Goal: Task Accomplishment & Management: Manage account settings

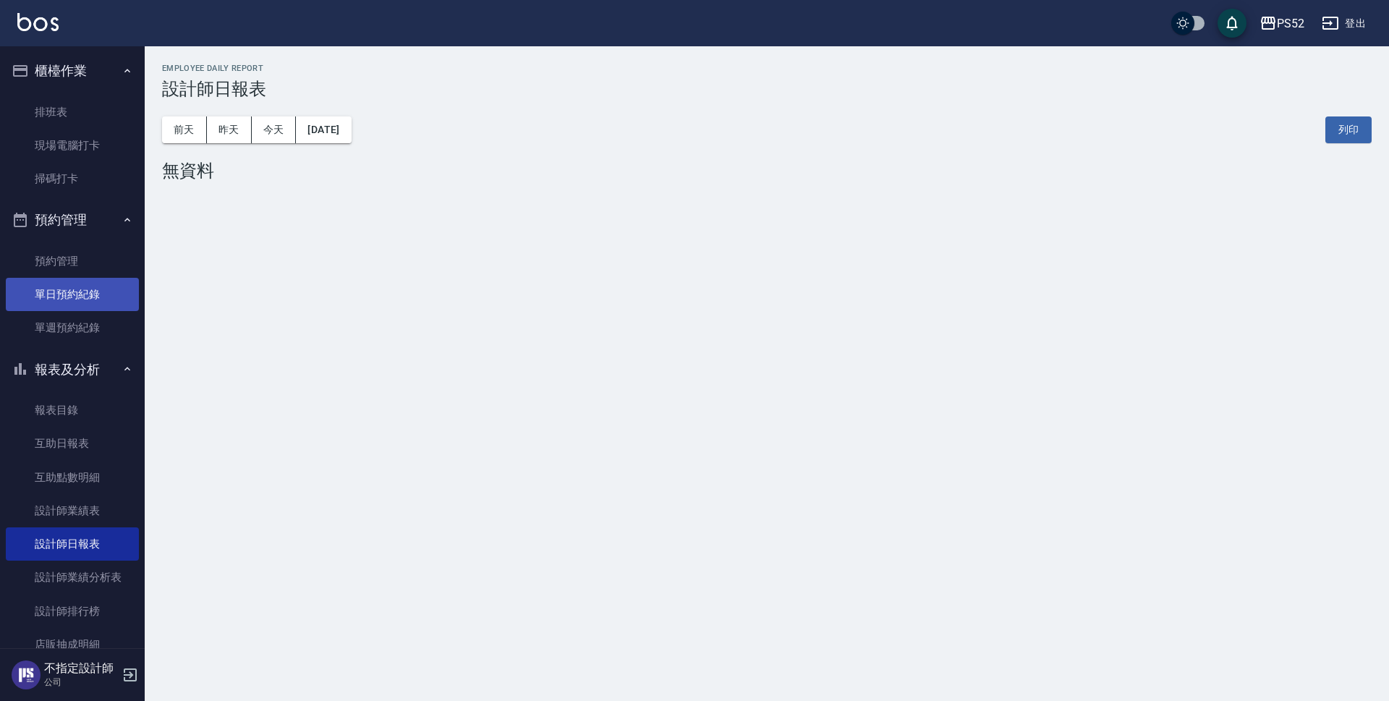
click at [81, 296] on link "單日預約紀錄" at bounding box center [72, 294] width 133 height 33
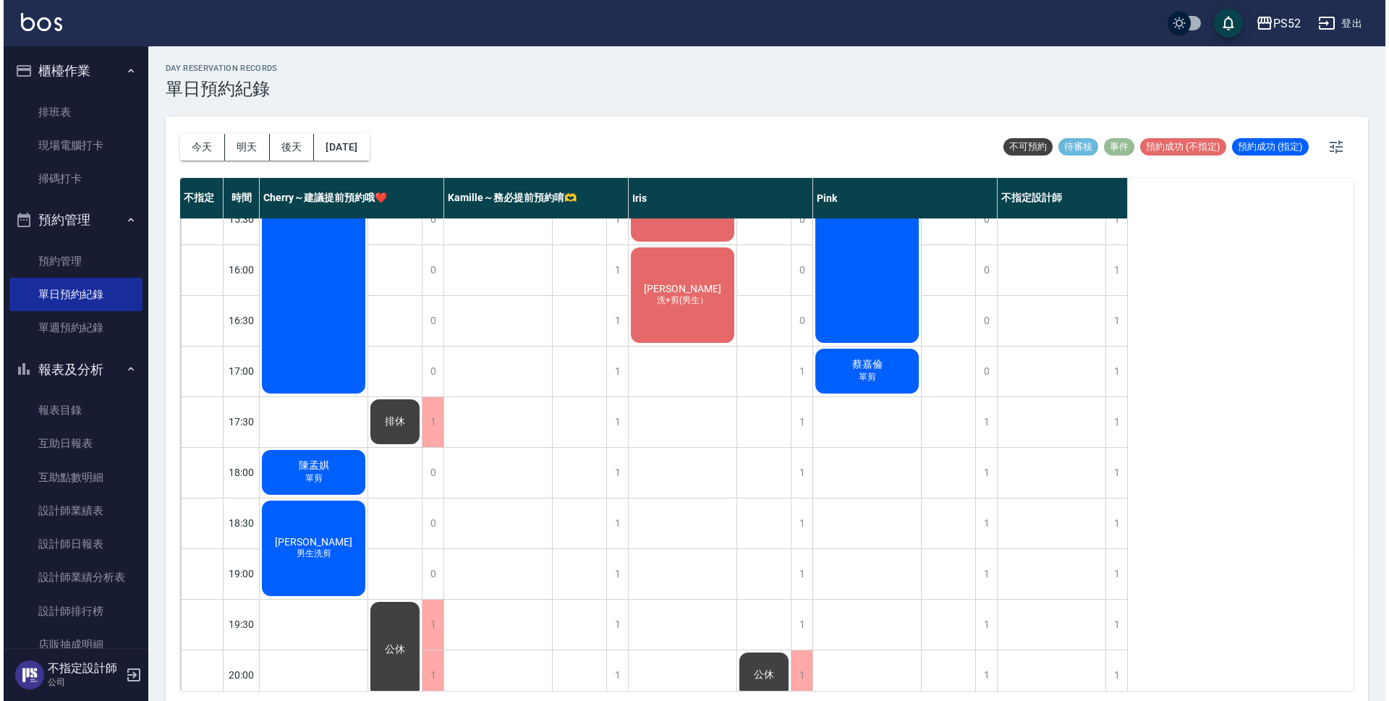
scroll to position [553, 0]
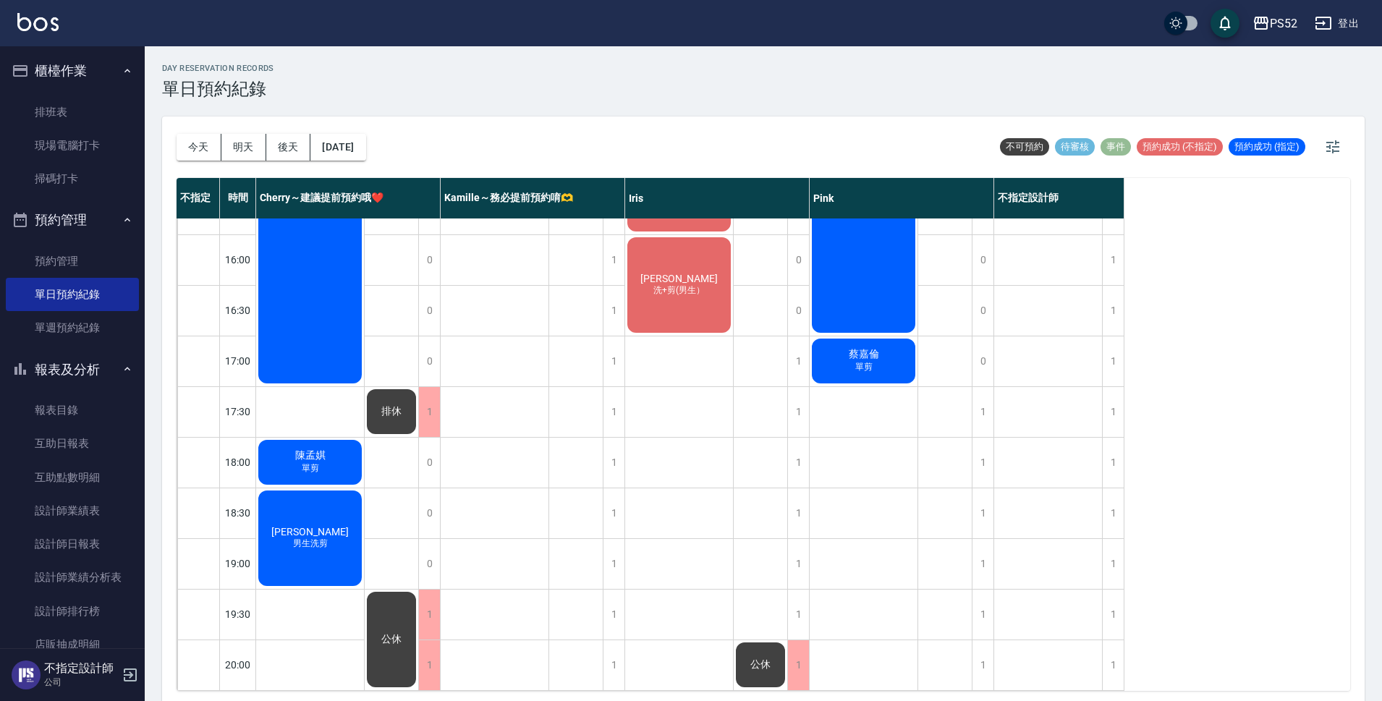
click at [829, 350] on div "[PERSON_NAME]剪" at bounding box center [863, 360] width 108 height 49
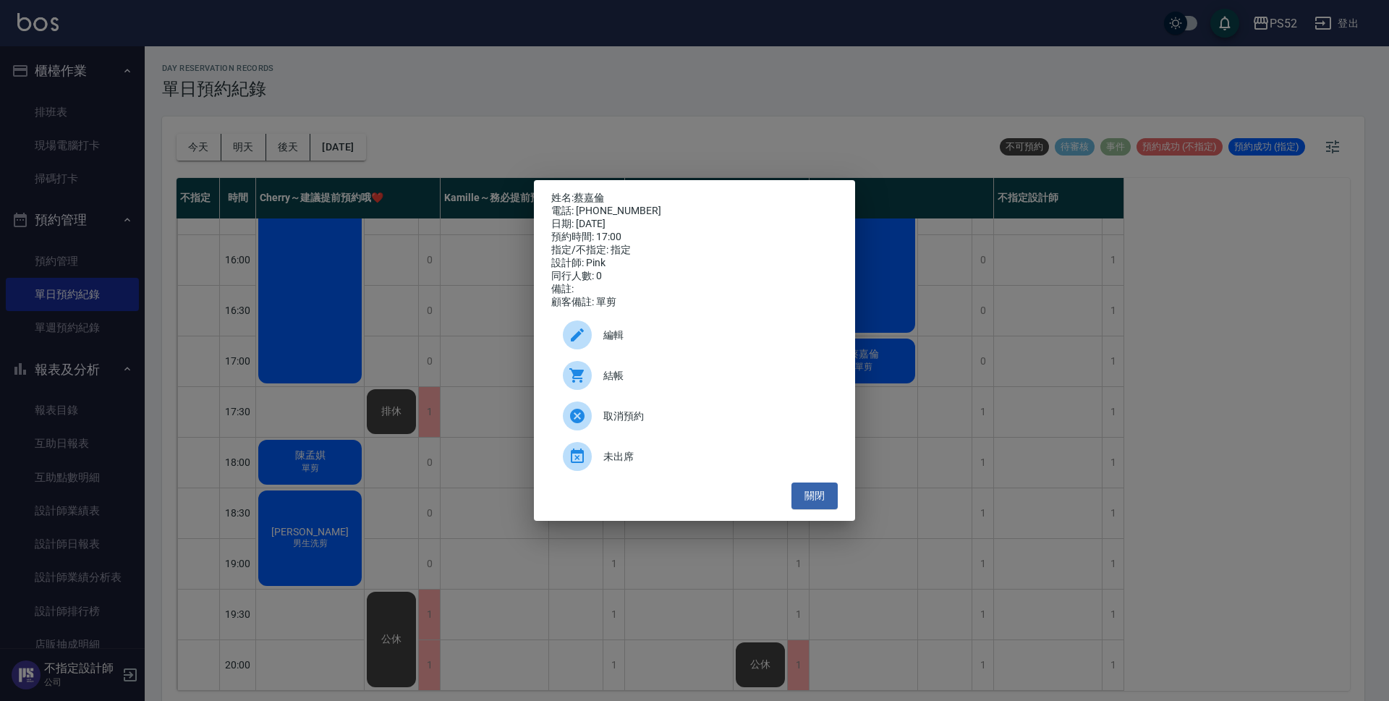
click at [712, 338] on span "編輯" at bounding box center [714, 335] width 223 height 15
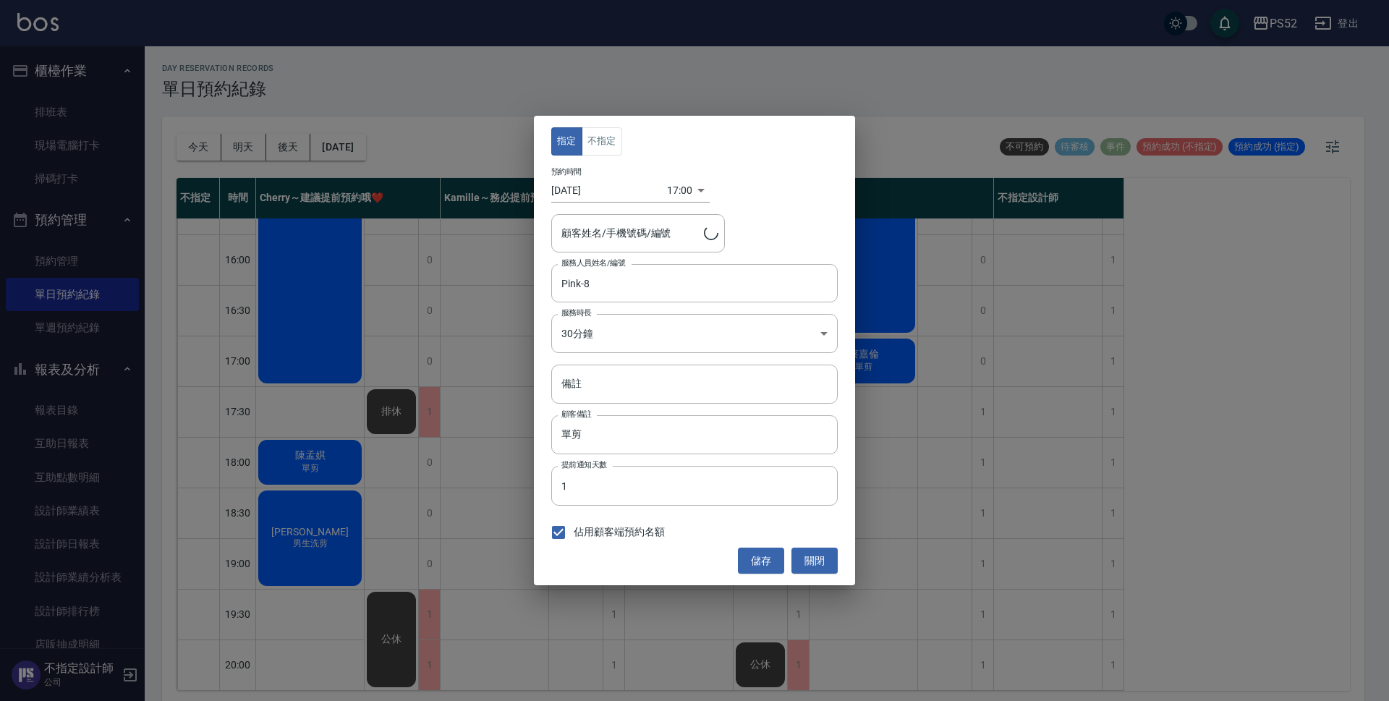
type input "[PERSON_NAME]/0989199363/B0989199363"
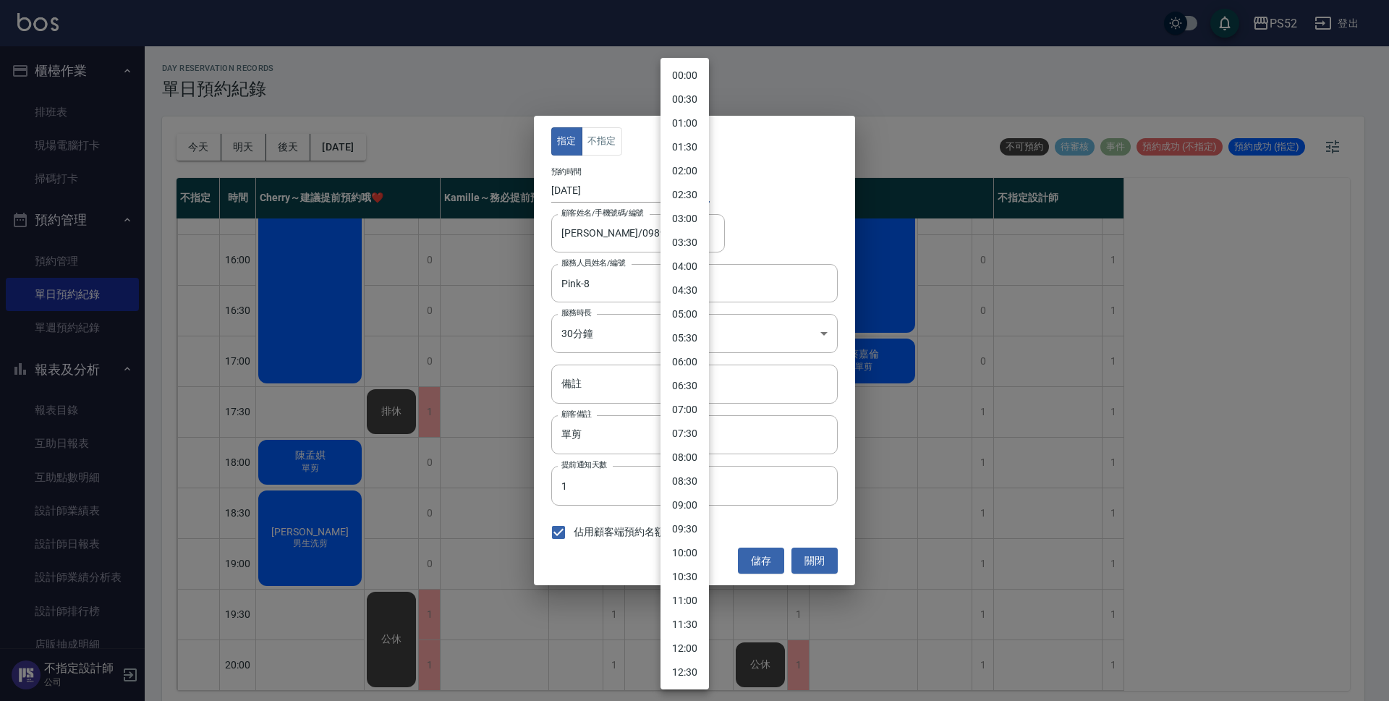
click at [681, 194] on body "PS52 登出 櫃檯作業 排班表 現場電腦打卡 掃碼打卡 預約管理 預約管理 單日預約紀錄 單週預約紀錄 報表及分析 報表目錄 互助日報表 互助點數明細 設計…" at bounding box center [694, 352] width 1389 height 705
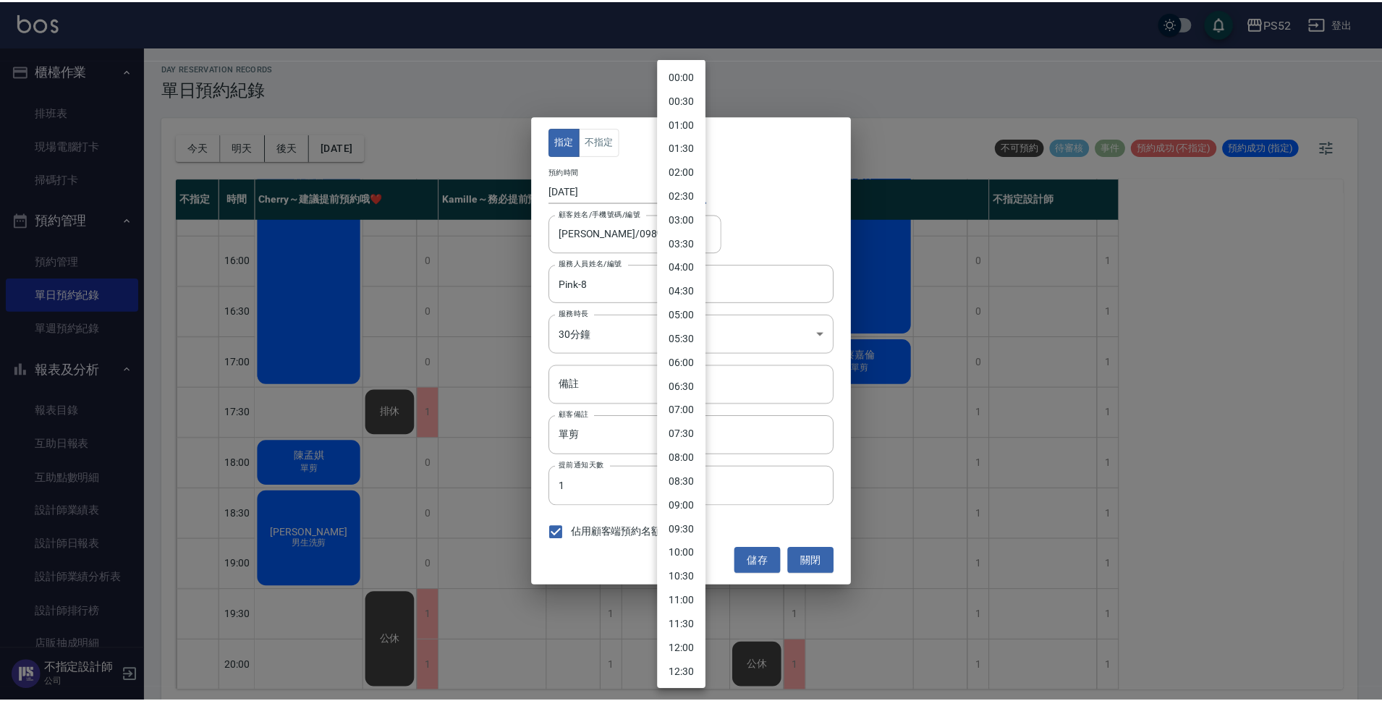
scroll to position [514, 0]
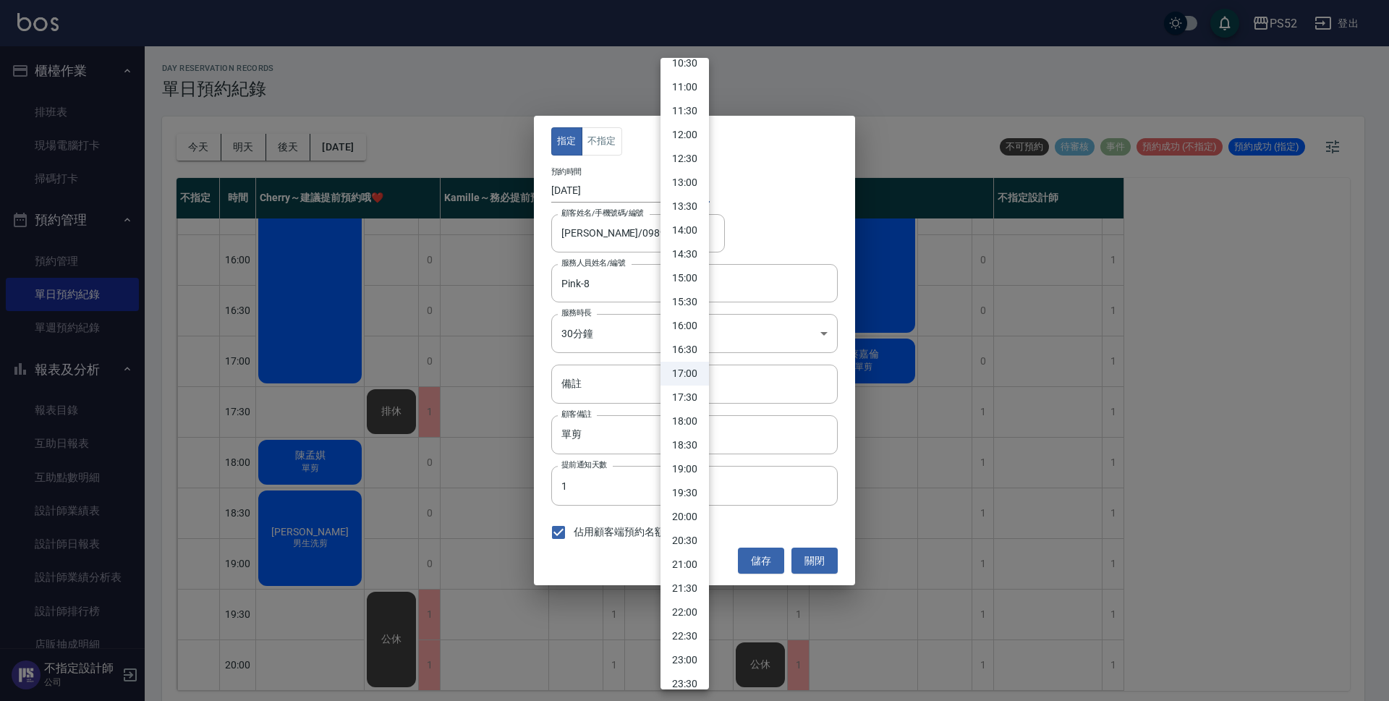
click at [696, 495] on li "19:30" at bounding box center [684, 493] width 48 height 24
type input "1758454200000"
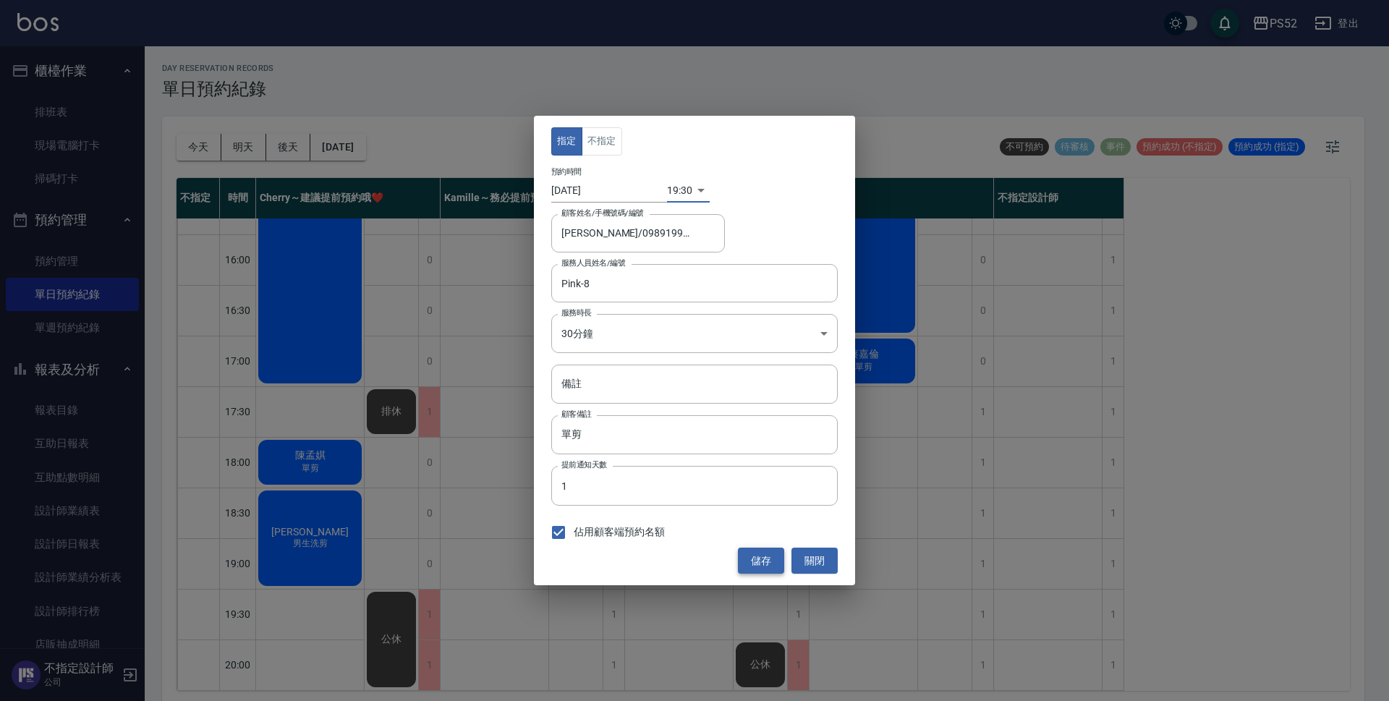
click at [755, 554] on button "儲存" at bounding box center [761, 561] width 46 height 27
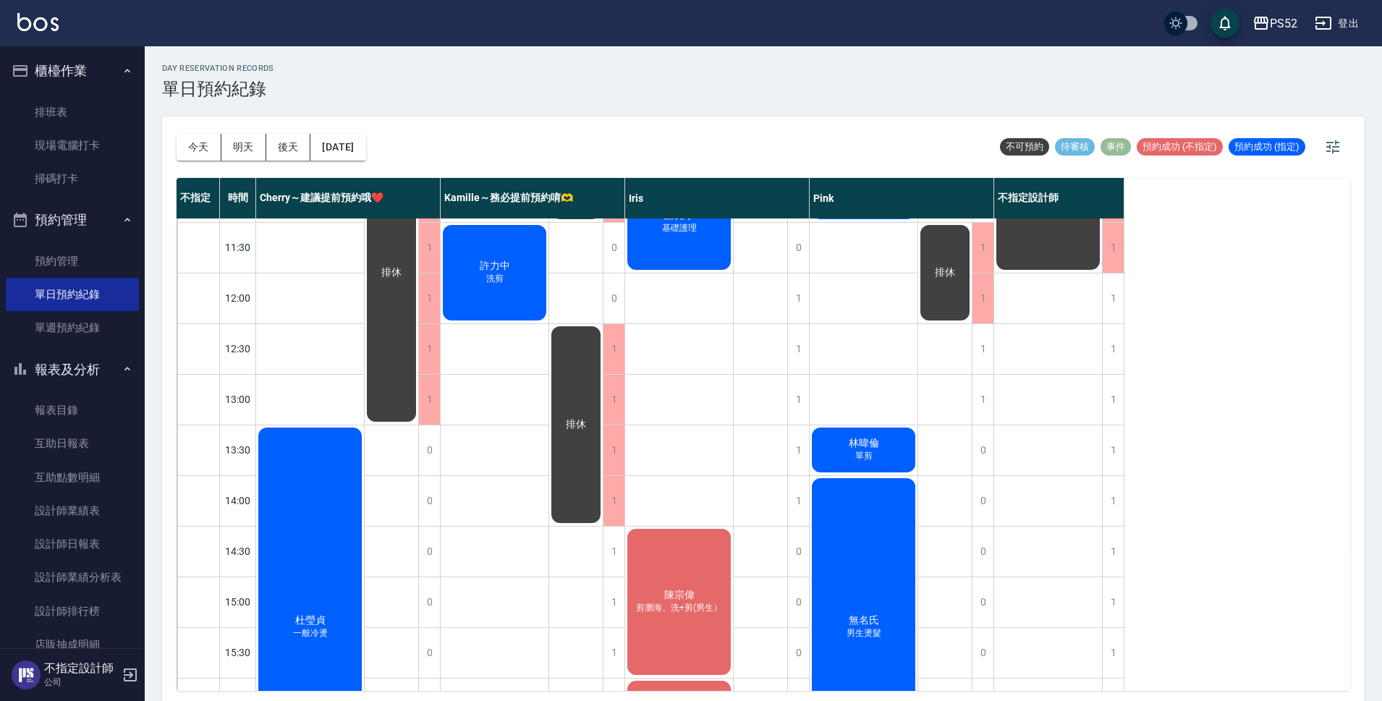
scroll to position [95, 0]
